Goal: Navigation & Orientation: Find specific page/section

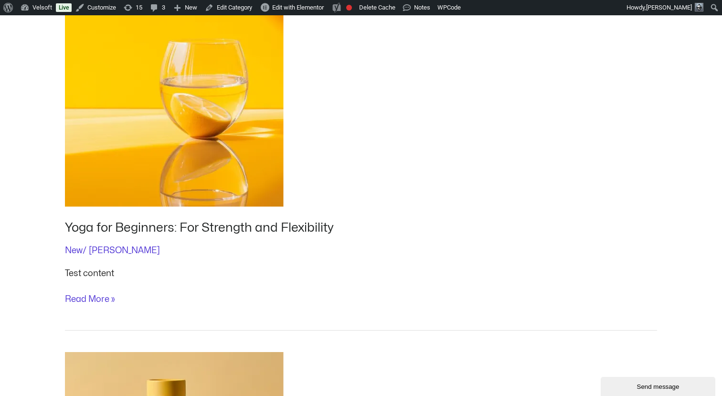
scroll to position [590, 0]
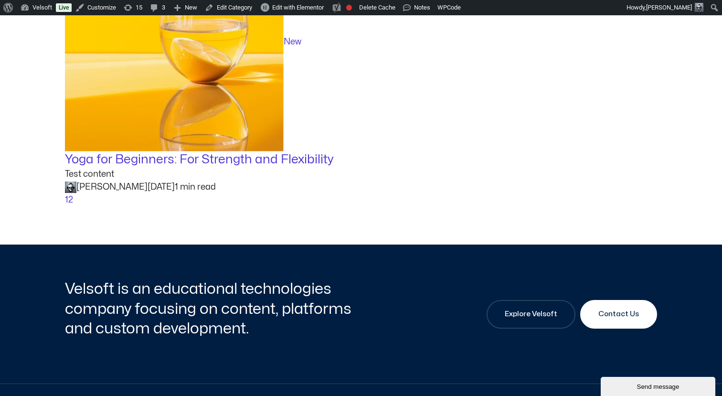
scroll to position [509, 0]
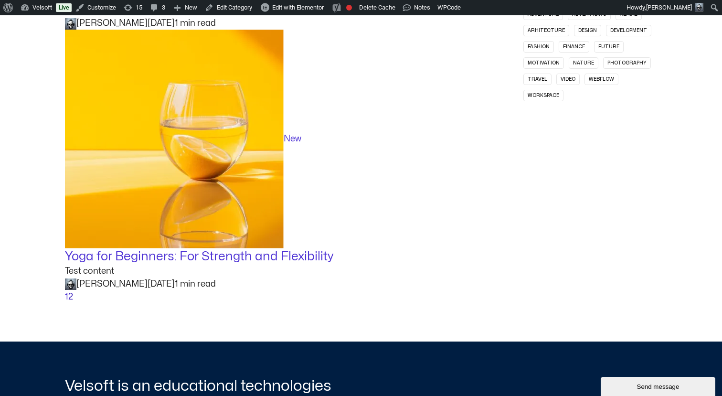
click at [71, 296] on link "2" at bounding box center [70, 297] width 5 height 8
click at [66, 297] on link "1" at bounding box center [66, 297] width 3 height 8
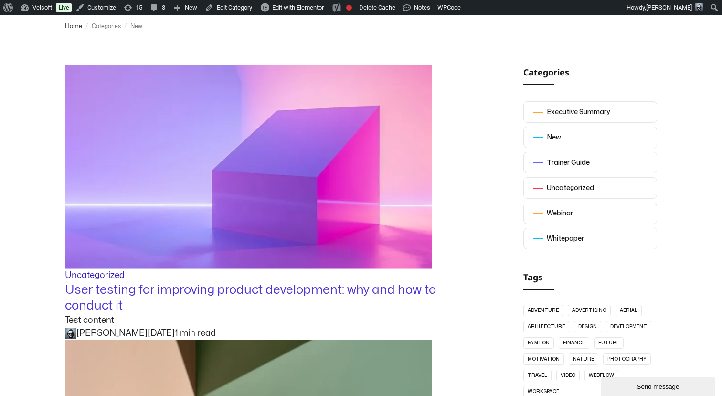
scroll to position [234, 0]
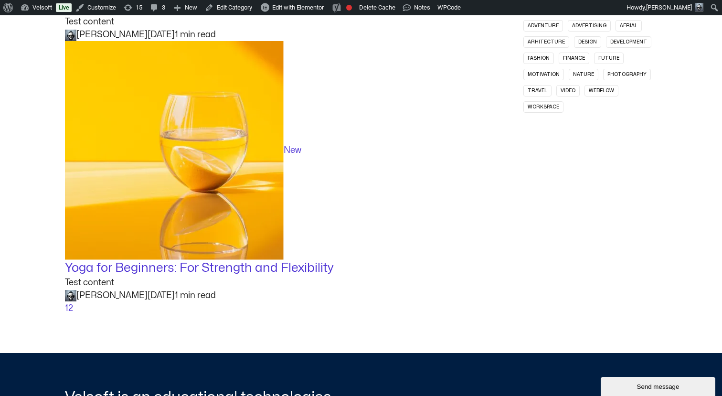
scroll to position [518, 0]
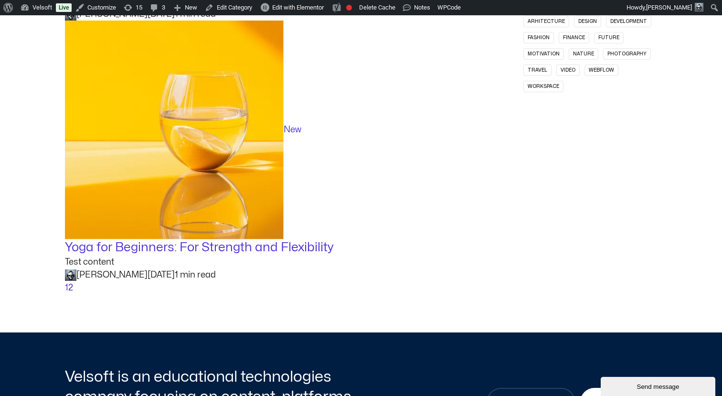
click at [72, 287] on link "2" at bounding box center [70, 288] width 5 height 8
click at [66, 287] on link "1" at bounding box center [66, 288] width 3 height 8
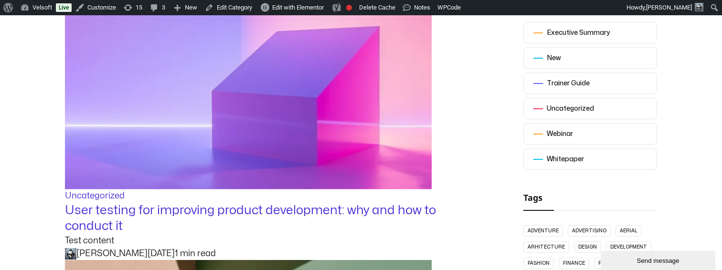
scroll to position [310, 0]
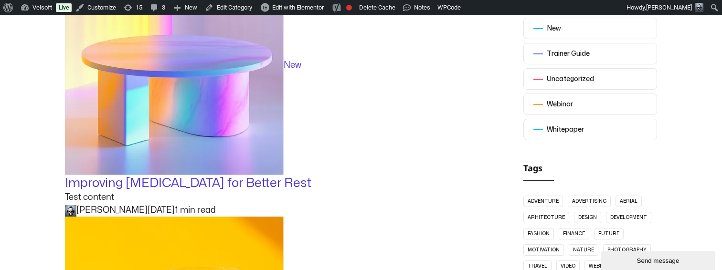
scroll to position [327, 0]
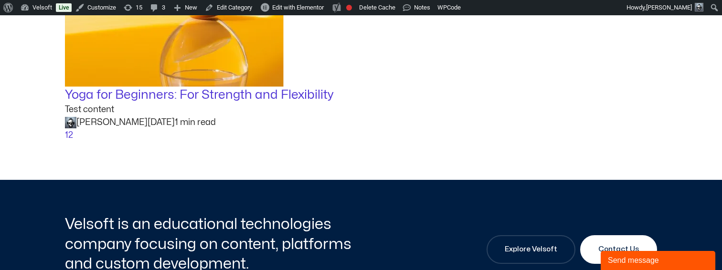
scroll to position [659, 0]
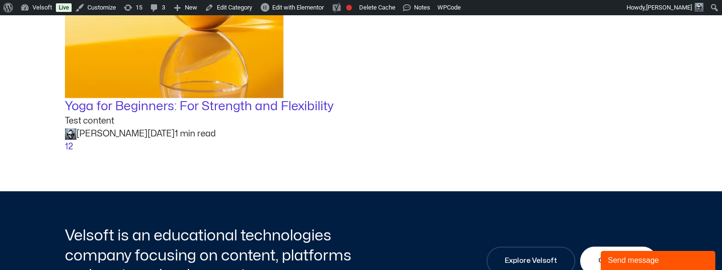
click at [70, 147] on link "2" at bounding box center [70, 147] width 5 height 8
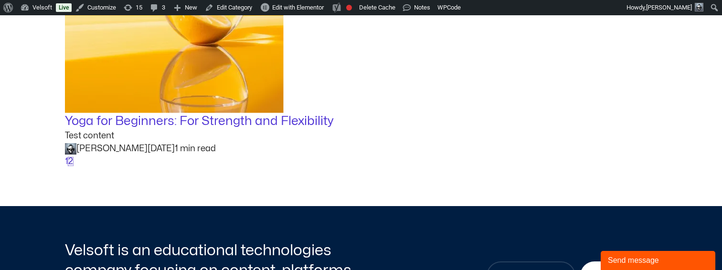
scroll to position [649, 0]
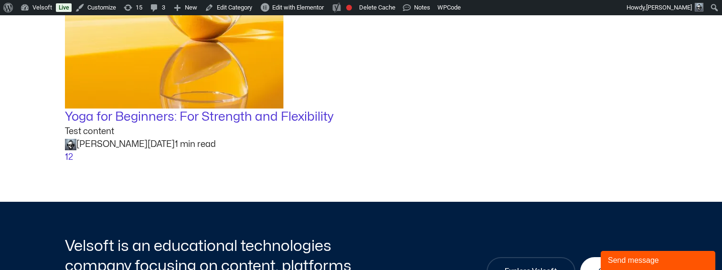
click at [66, 156] on link "1" at bounding box center [66, 157] width 3 height 8
click at [71, 157] on link "2" at bounding box center [70, 157] width 5 height 8
click at [67, 158] on link "1" at bounding box center [66, 157] width 3 height 8
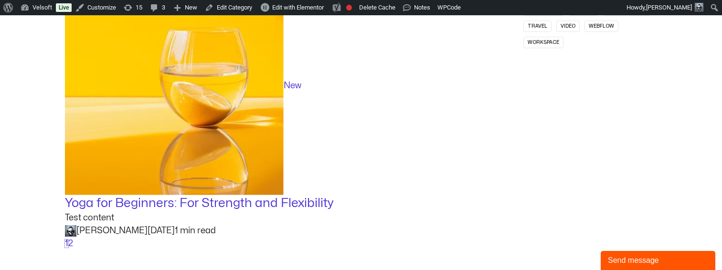
scroll to position [607, 0]
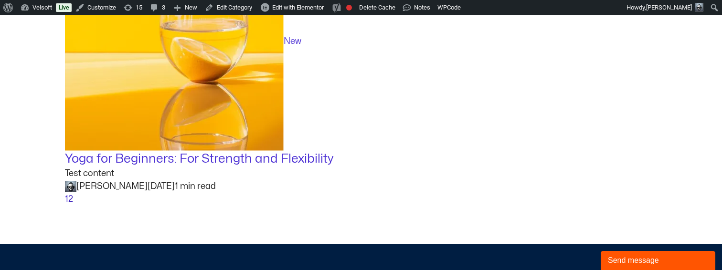
click at [72, 202] on link "2" at bounding box center [70, 199] width 5 height 8
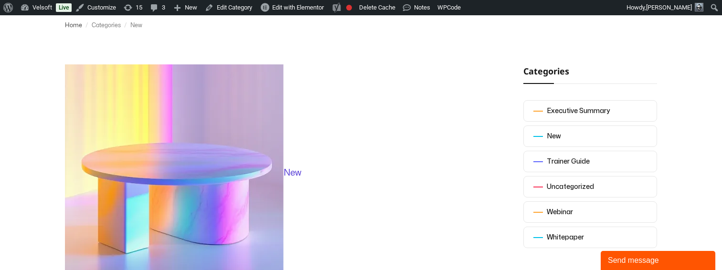
scroll to position [221, 0]
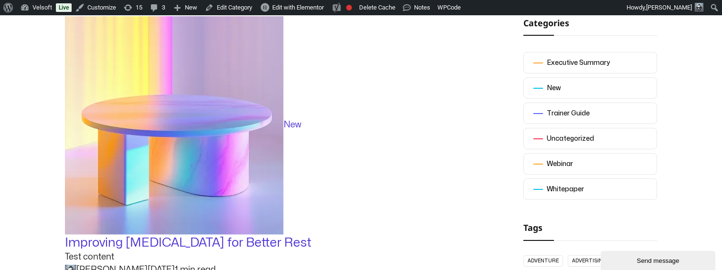
scroll to position [263, 0]
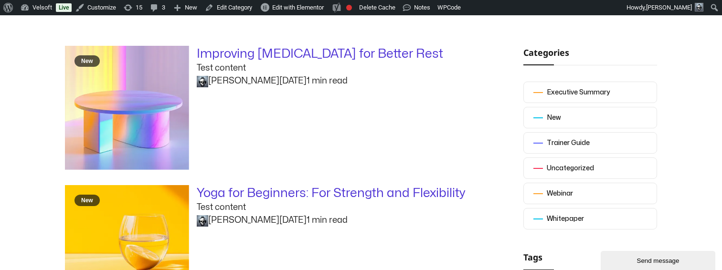
scroll to position [234, 0]
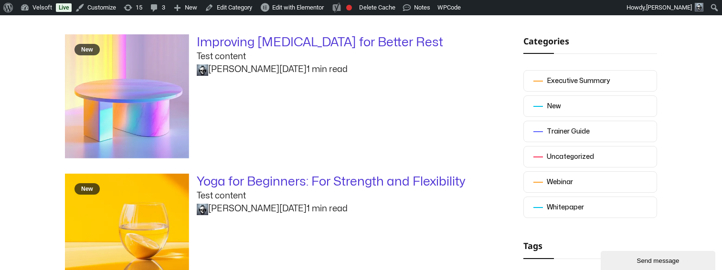
scroll to position [225, 0]
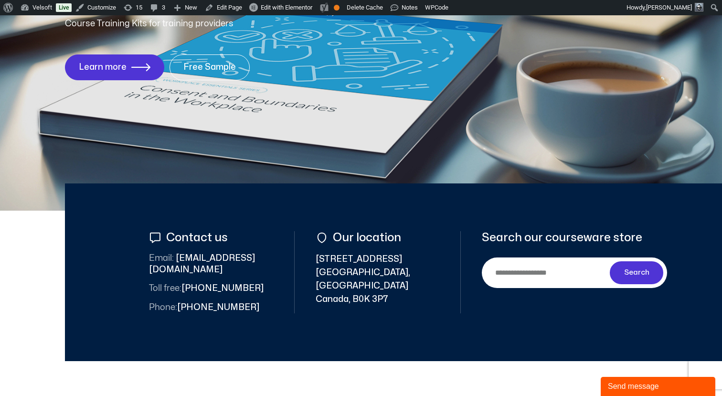
scroll to position [266, 0]
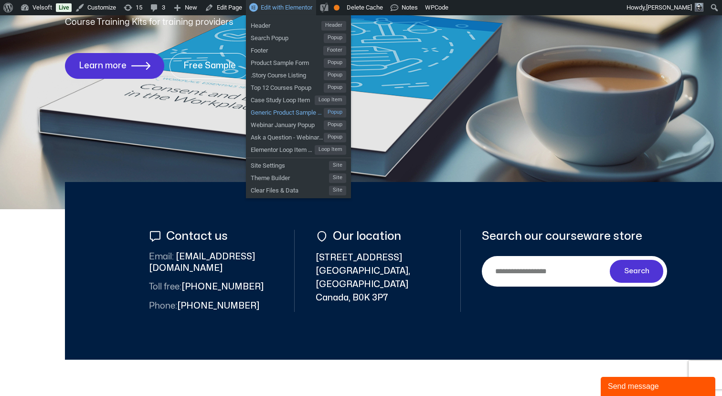
click at [270, 110] on span "Generic Product Sample Form" at bounding box center [287, 111] width 73 height 12
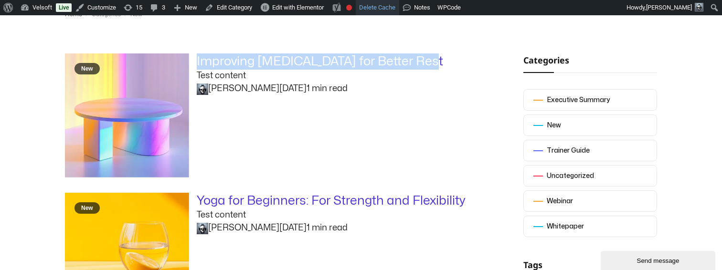
click at [386, 8] on link "Delete Cache" at bounding box center [377, 7] width 43 height 15
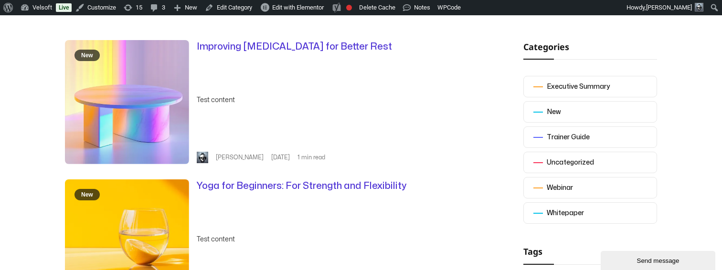
scroll to position [234, 0]
